Goal: Transaction & Acquisition: Obtain resource

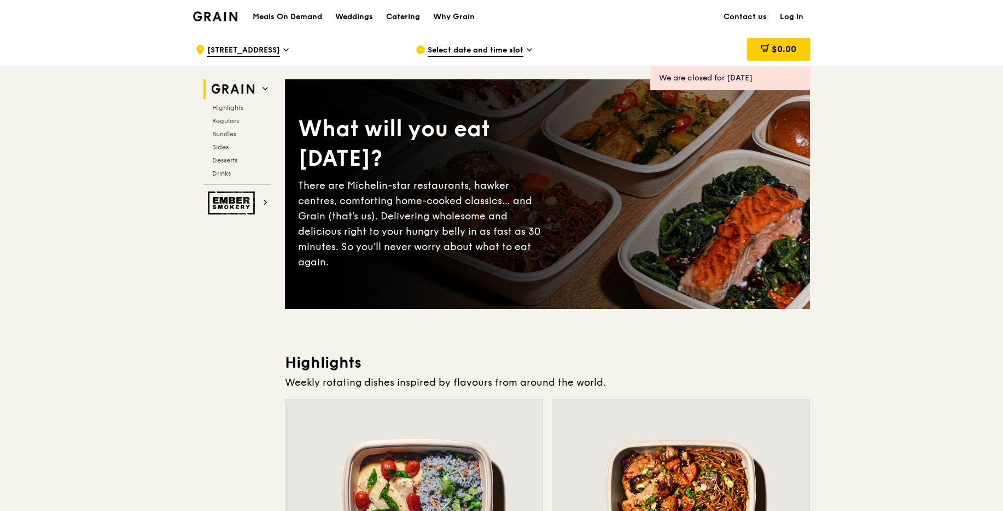
click at [397, 15] on div "Catering" at bounding box center [403, 17] width 34 height 33
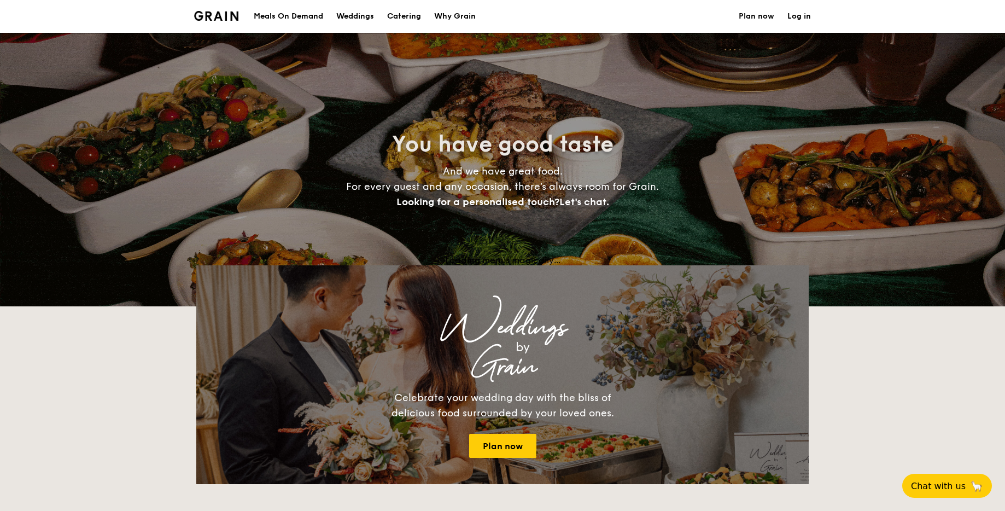
select select
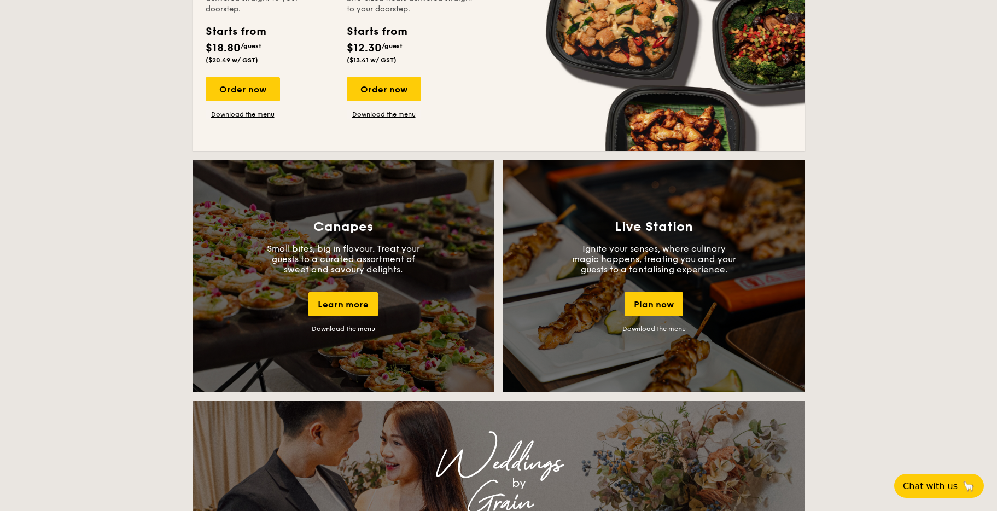
scroll to position [987, 0]
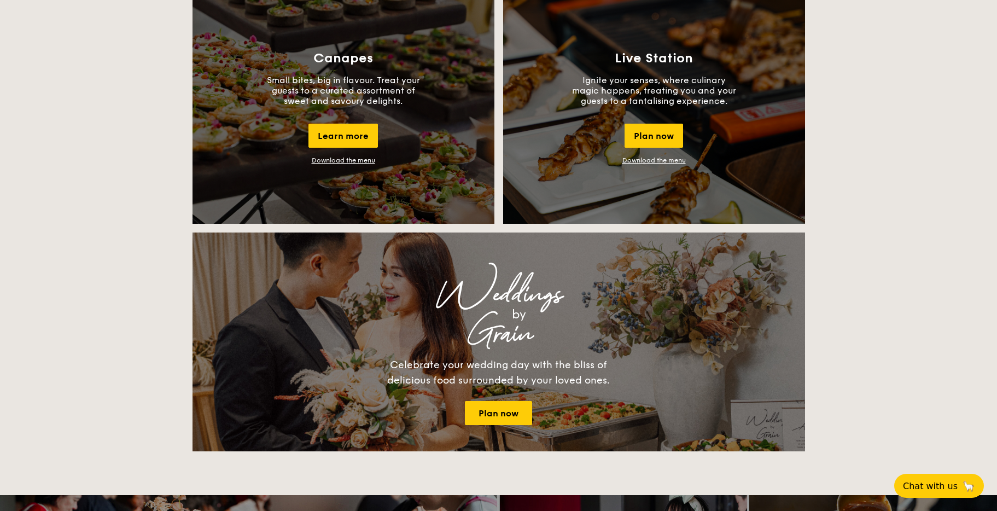
click at [356, 159] on link "Download the menu" at bounding box center [343, 160] width 63 height 8
click at [368, 161] on link "Download the menu" at bounding box center [343, 160] width 63 height 8
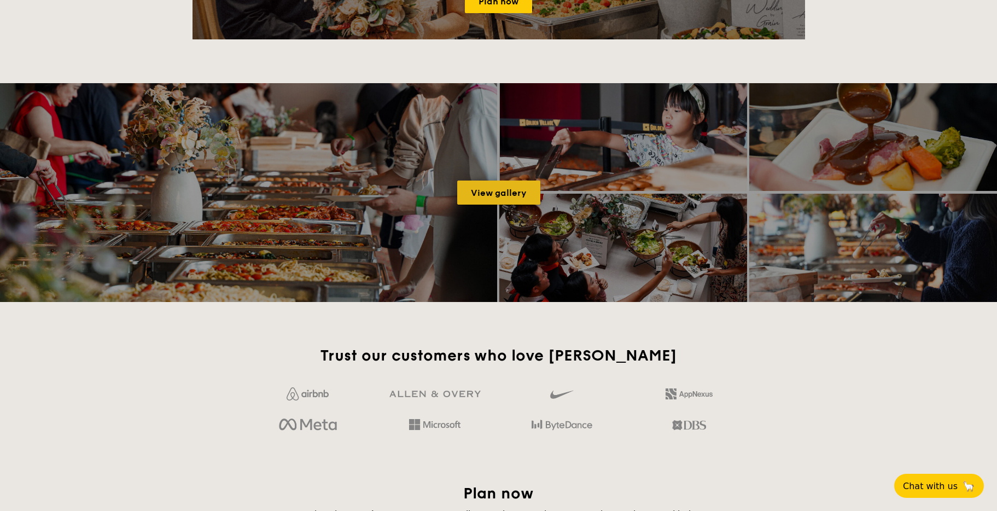
click at [516, 197] on link "View gallery" at bounding box center [498, 193] width 83 height 24
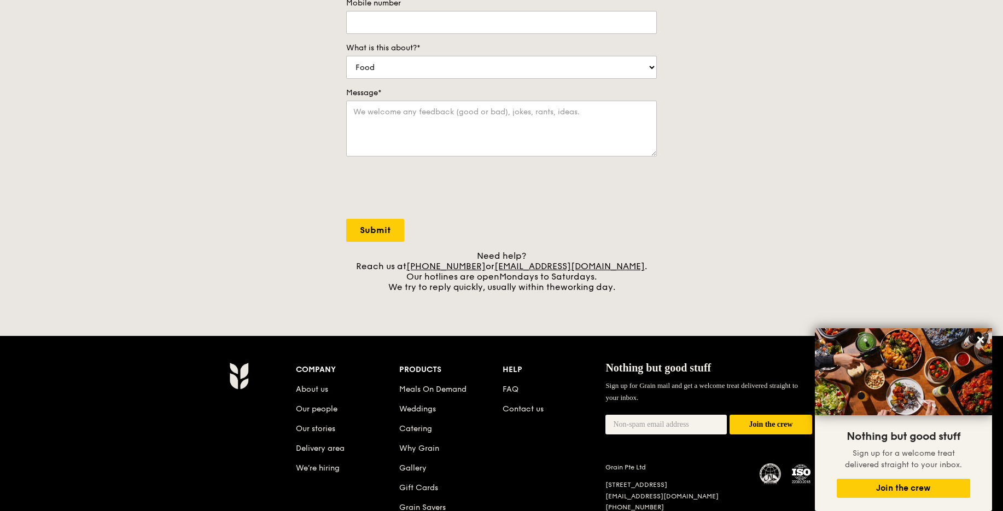
scroll to position [312, 0]
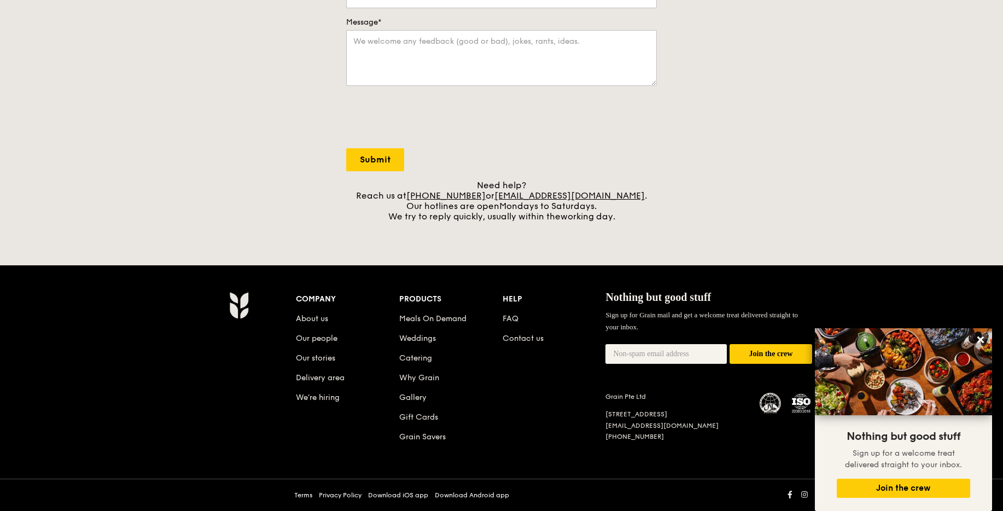
drag, startPoint x: 596, startPoint y: 414, endPoint x: 599, endPoint y: 406, distance: 8.1
click at [661, 417] on div "Company About us Our people Our stories Delivery area We’re hiring Products Mea…" at bounding box center [554, 377] width 516 height 170
click at [596, 406] on div "Company About us Our people Our stories Delivery area We’re hiring Products Mea…" at bounding box center [554, 377] width 516 height 170
drag, startPoint x: 606, startPoint y: 414, endPoint x: 704, endPoint y: 418, distance: 98.0
click at [706, 420] on div "Grain Pte Ltd [STREET_ADDRESS] [EMAIL_ADDRESS][DOMAIN_NAME] [PHONE_NUMBER]" at bounding box center [676, 416] width 141 height 49
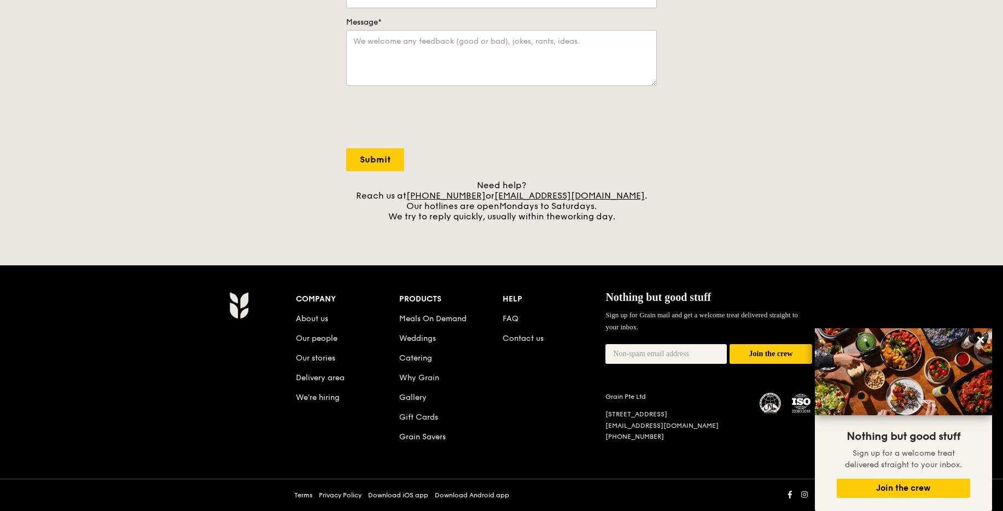
scroll to position [0, 0]
